Goal: Transaction & Acquisition: Purchase product/service

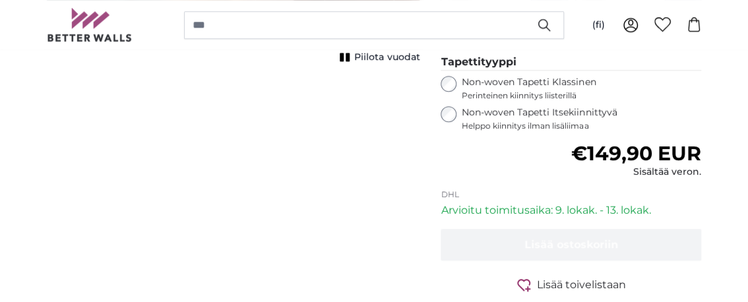
scroll to position [460, 0]
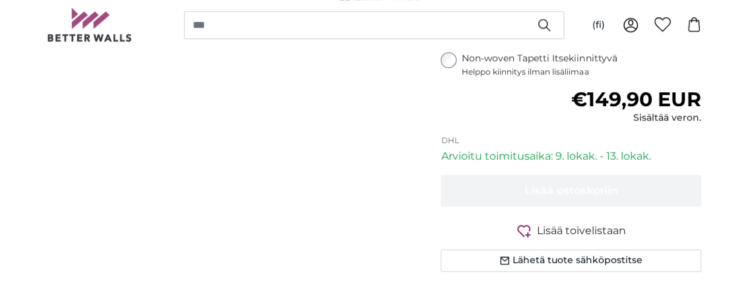
drag, startPoint x: 628, startPoint y: 131, endPoint x: 526, endPoint y: 118, distance: 102.3
type input "80,5"
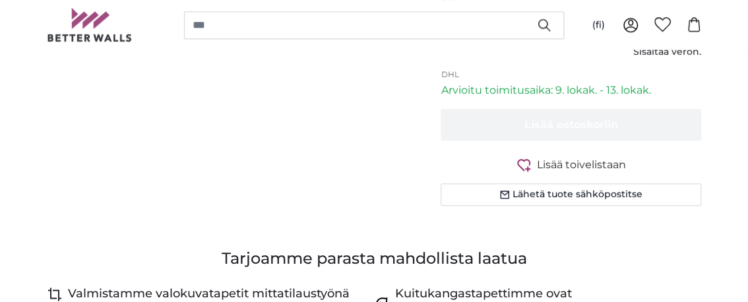
scroll to position [658, 0]
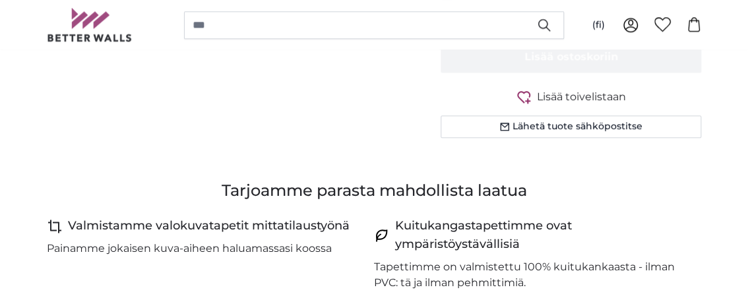
scroll to position [592, 0]
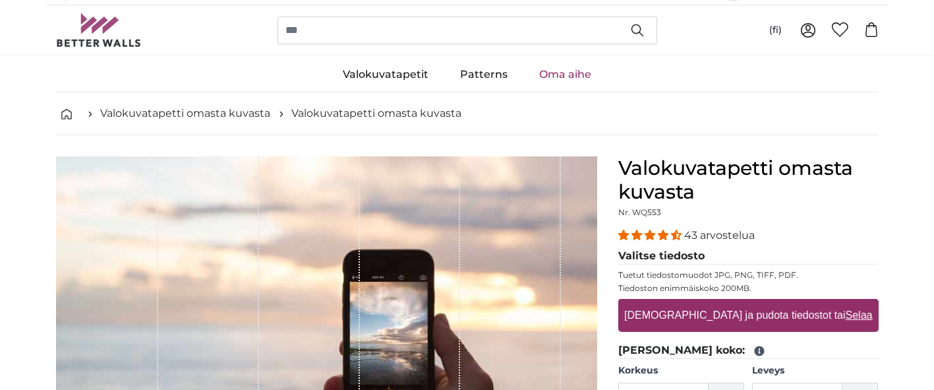
scroll to position [345, 0]
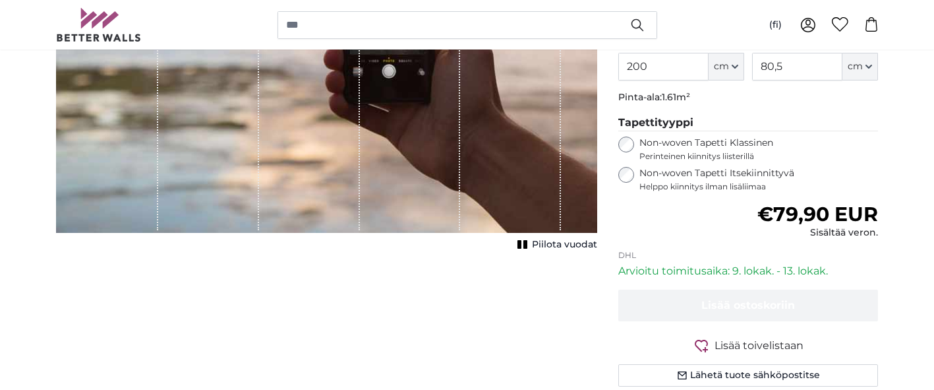
type input "**********"
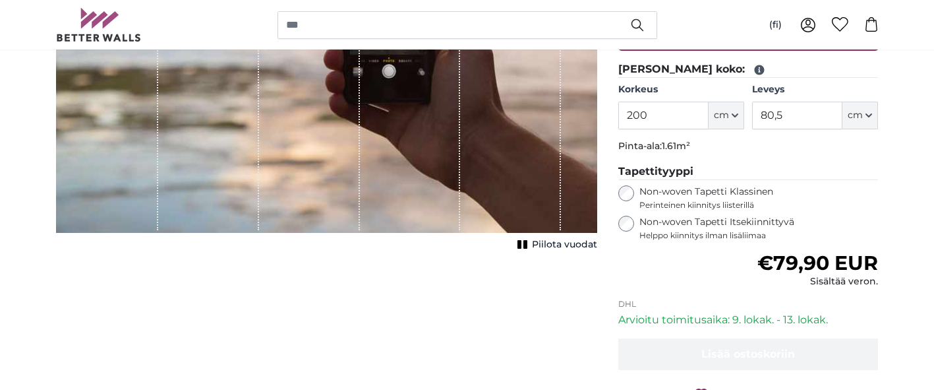
scroll to position [427, 0]
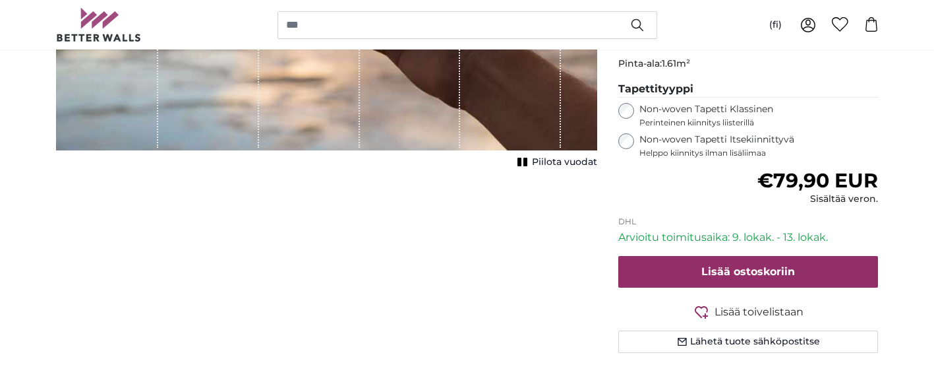
type input "44"
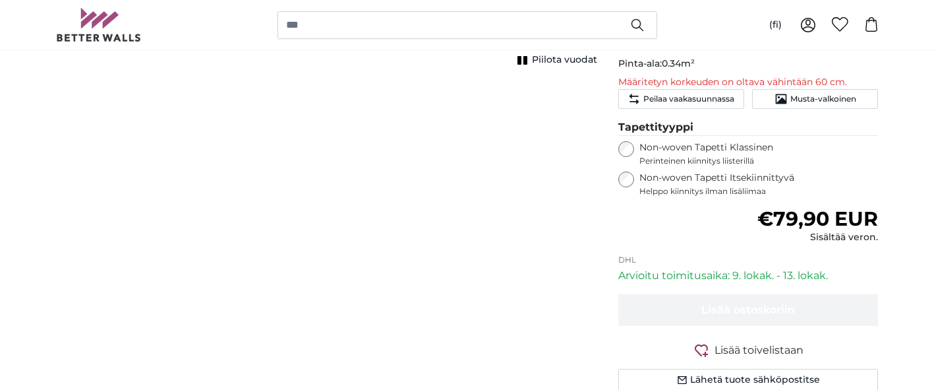
drag, startPoint x: 803, startPoint y: 215, endPoint x: 753, endPoint y: 220, distance: 50.3
click at [747, 47] on div "Korkeus 44 ft cm Centimeter (cm) Inches (inch) Feet (ft. in.) Leveys 78.3 ft cm…" at bounding box center [749, 24] width 260 height 46
type input "80,5"
drag, startPoint x: 675, startPoint y: 214, endPoint x: 619, endPoint y: 216, distance: 56.1
click at [619, 216] on div "Valokuvatapetti omasta kuvasta Nr. WQ553 43 arvostelua Valitse tiedosto Tuetut …" at bounding box center [749, 83] width 282 height 679
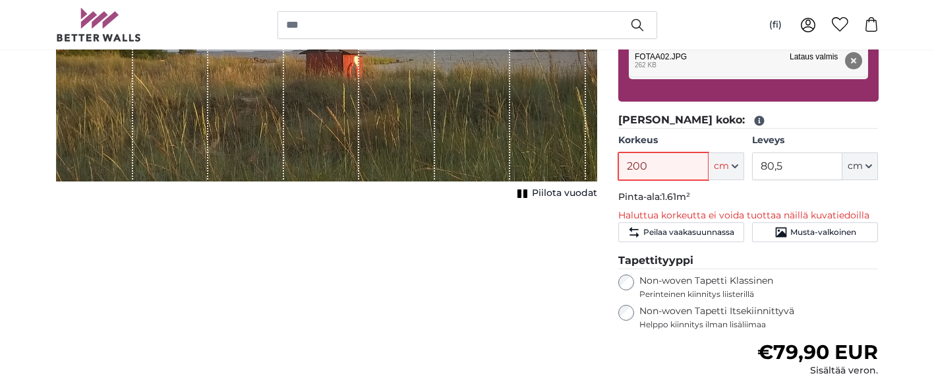
scroll to position [180, 0]
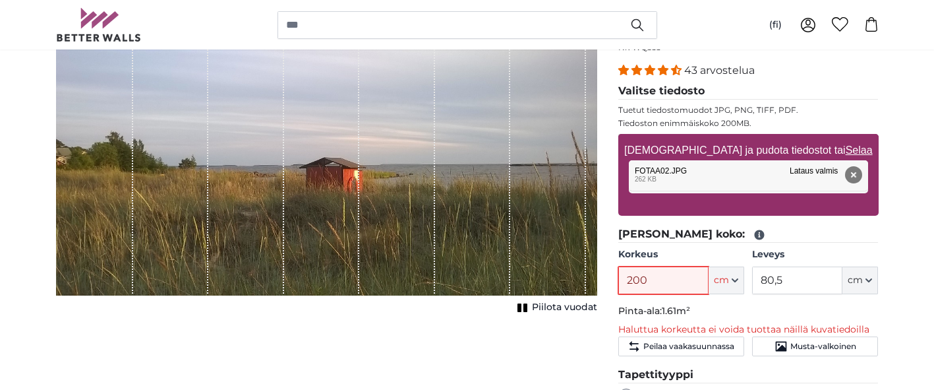
type input "200"
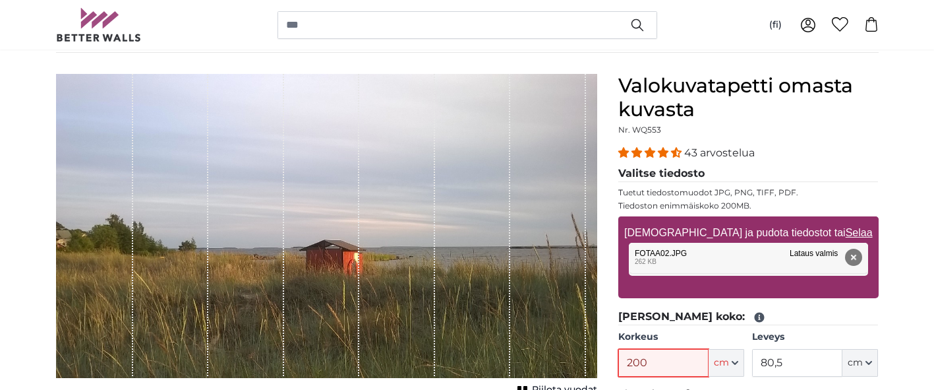
scroll to position [345, 0]
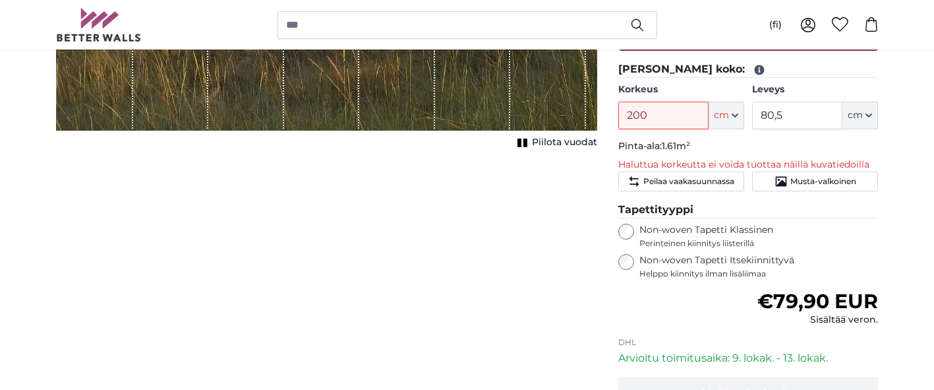
type input "**********"
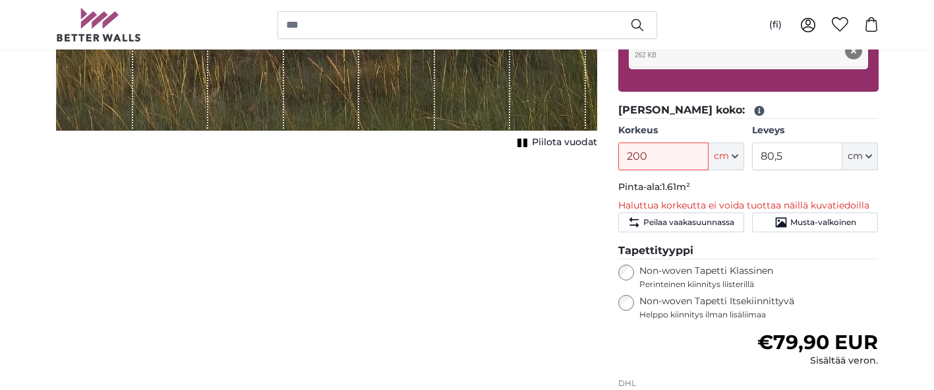
type input "246"
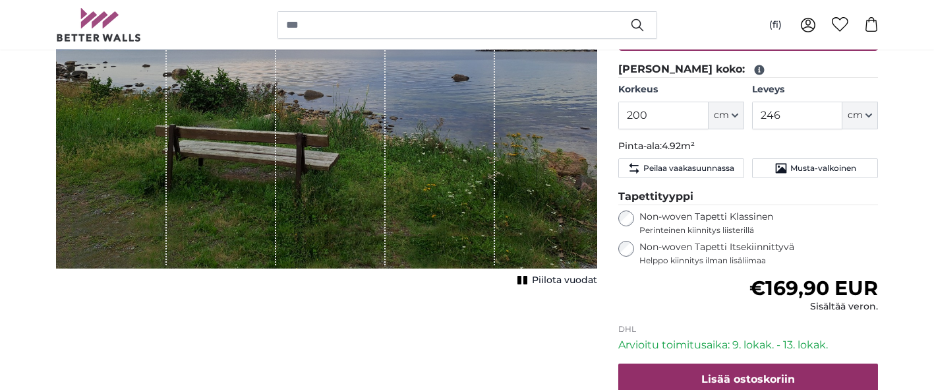
type input "**********"
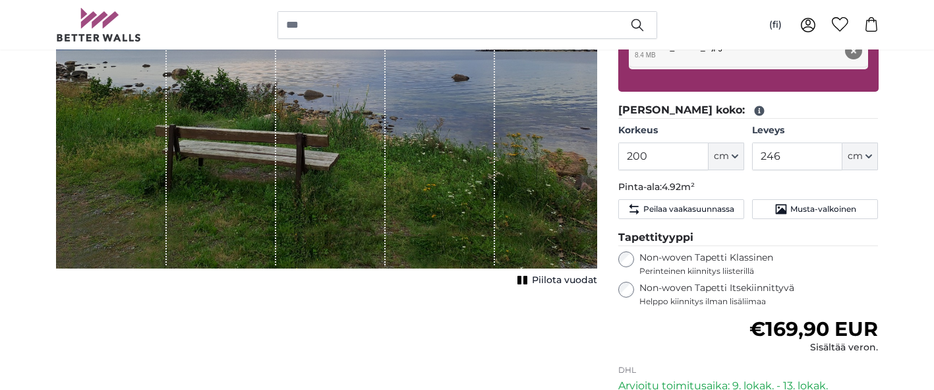
type input "266"
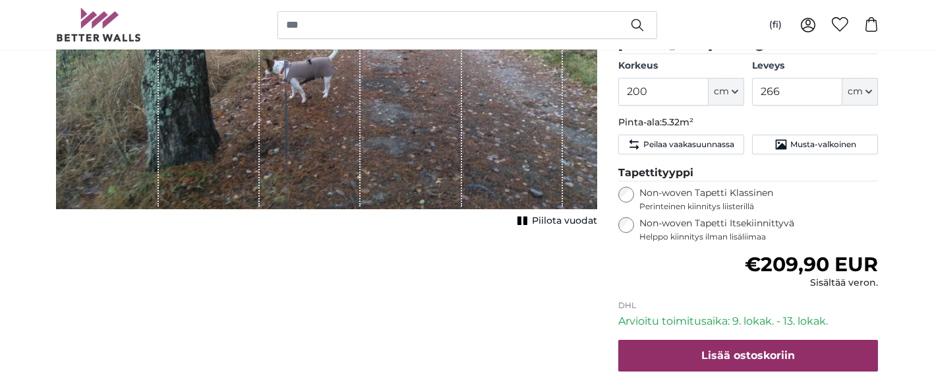
scroll to position [262, 0]
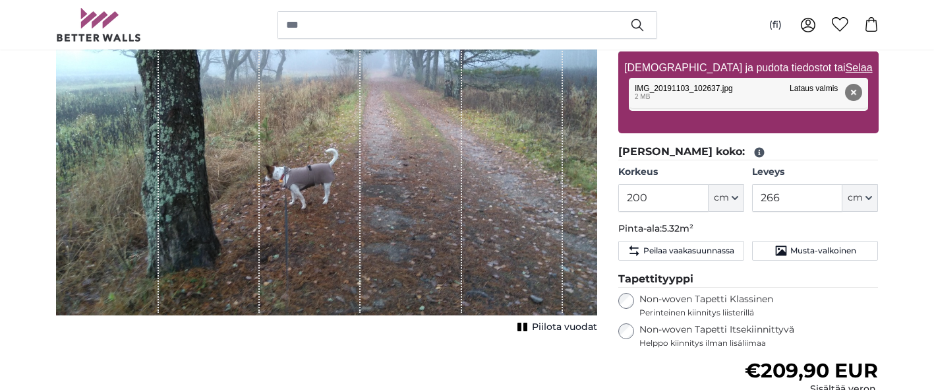
drag, startPoint x: 514, startPoint y: 158, endPoint x: 338, endPoint y: 124, distance: 178.7
click at [499, 160] on div "1 of 1" at bounding box center [512, 111] width 101 height 404
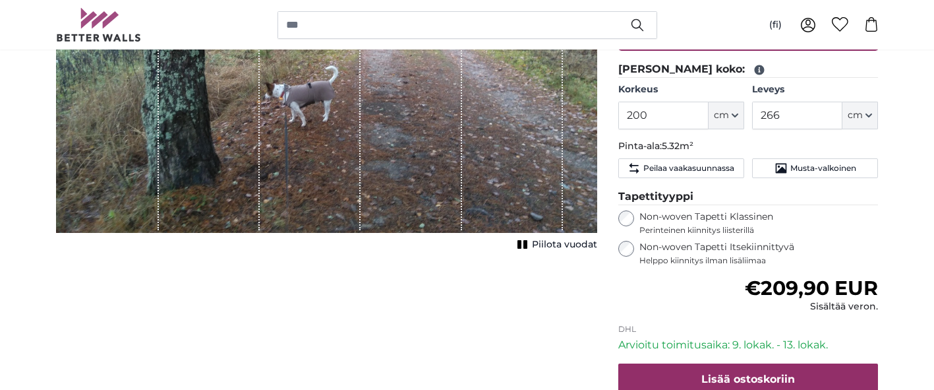
scroll to position [15, 0]
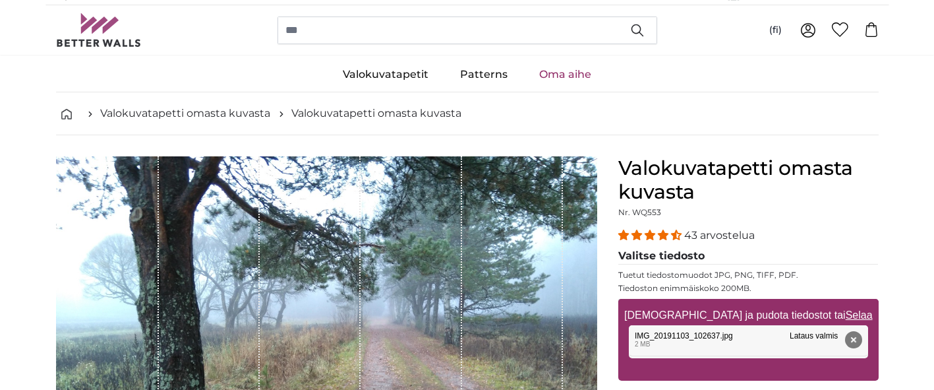
click at [747, 92] on ul "Valokuvatapetit [GEOGRAPHIC_DATA] Metsä Vesiputous [GEOGRAPHIC_DATA] [GEOGRAPHI…" at bounding box center [467, 74] width 823 height 35
